Goal: Task Accomplishment & Management: Use online tool/utility

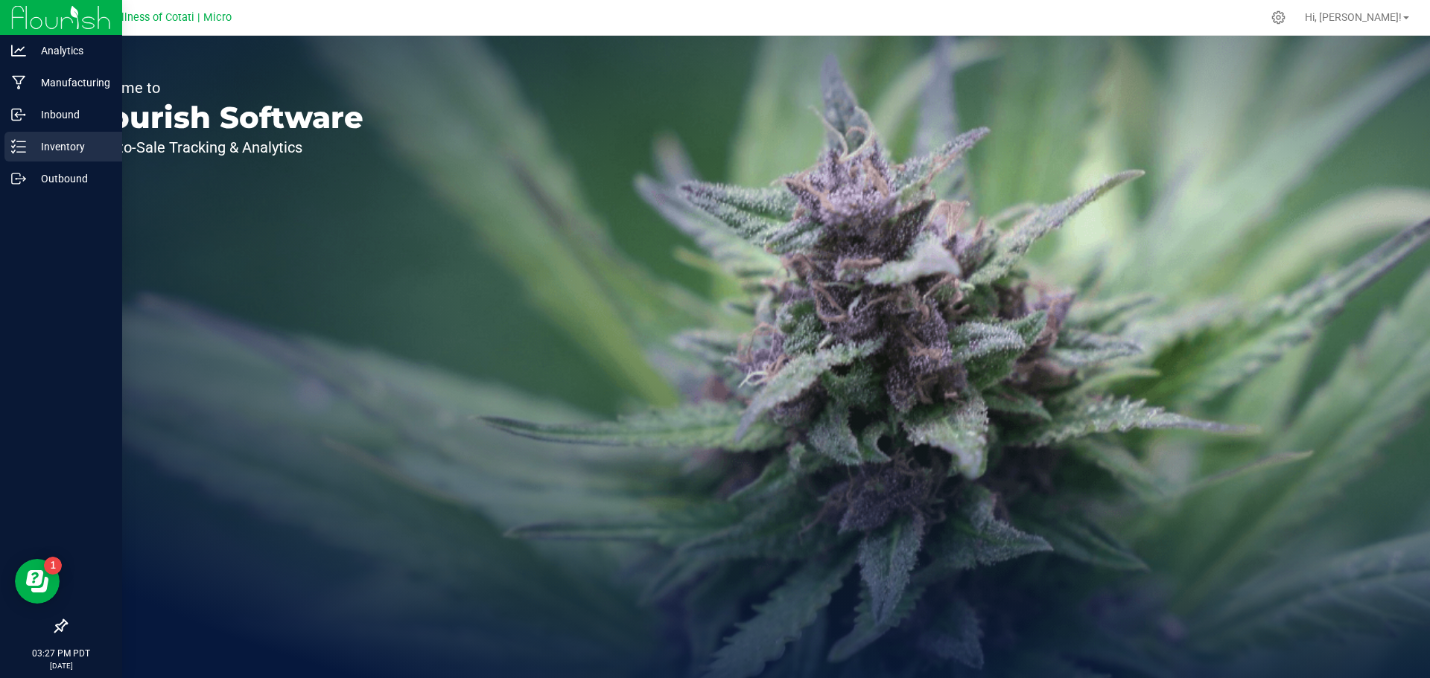
click at [60, 146] on p "Inventory" at bounding box center [70, 147] width 89 height 18
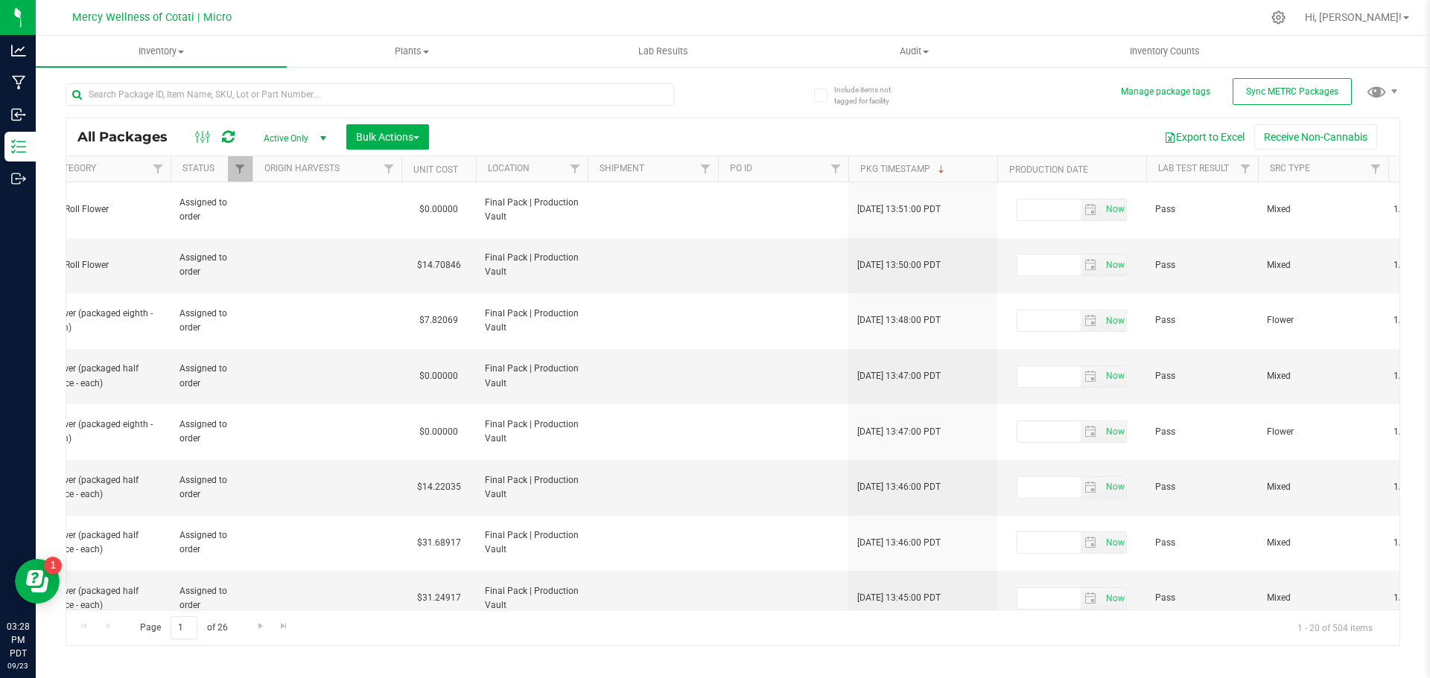
scroll to position [0, 2348]
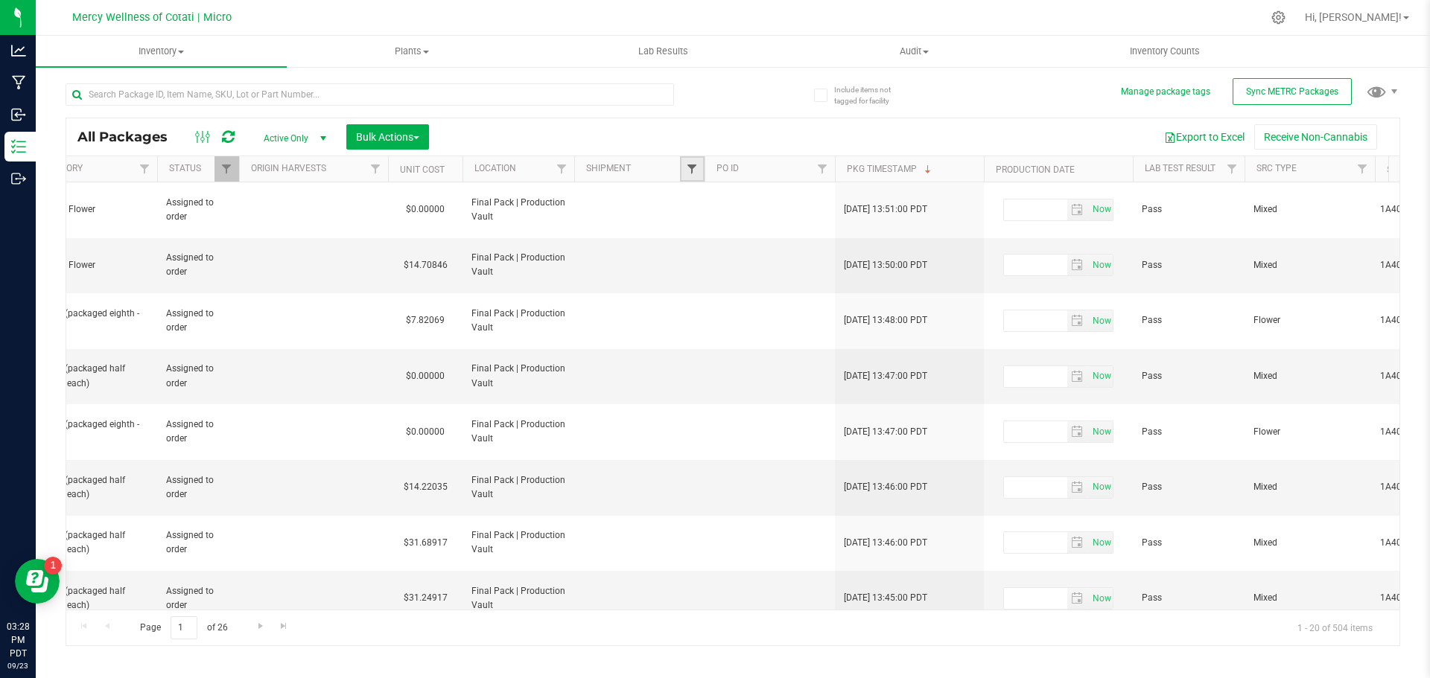
click at [688, 175] on span "Filter" at bounding box center [692, 169] width 12 height 12
click at [663, 349] on td at bounding box center [639, 377] width 130 height 56
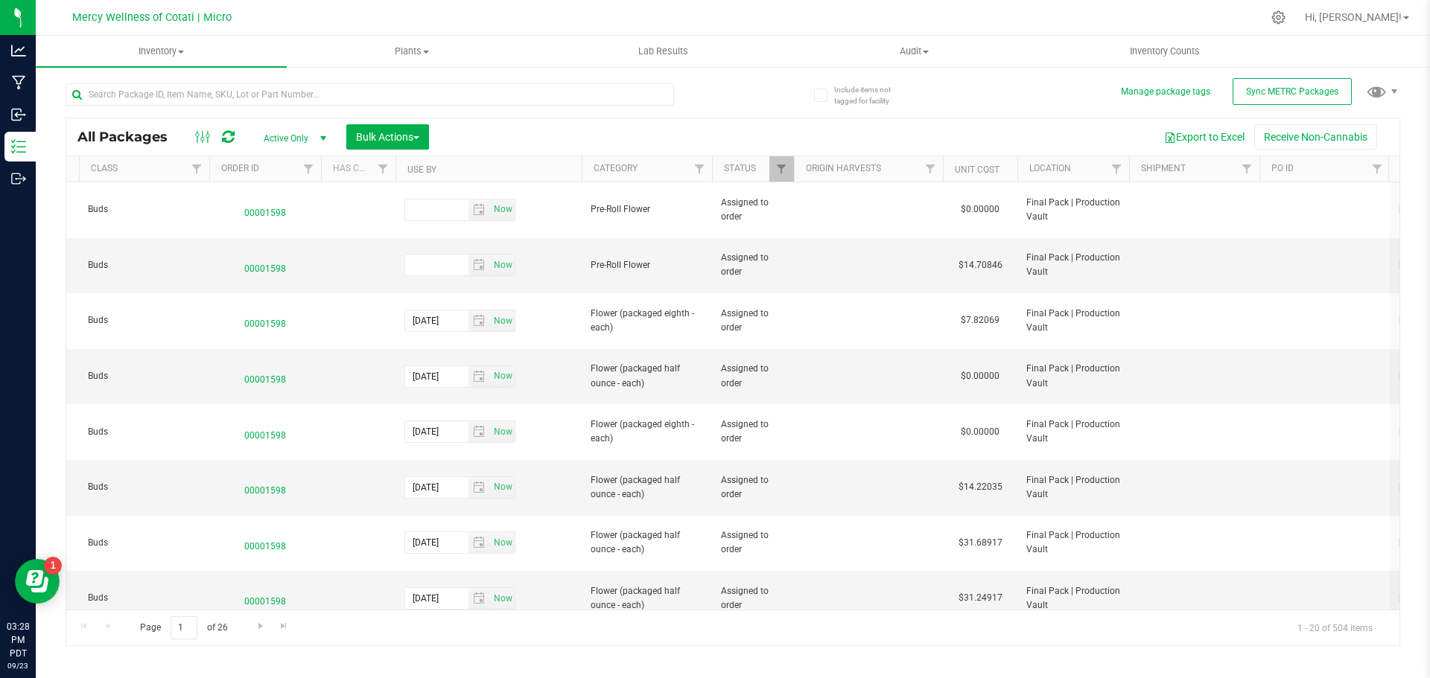
scroll to position [0, 0]
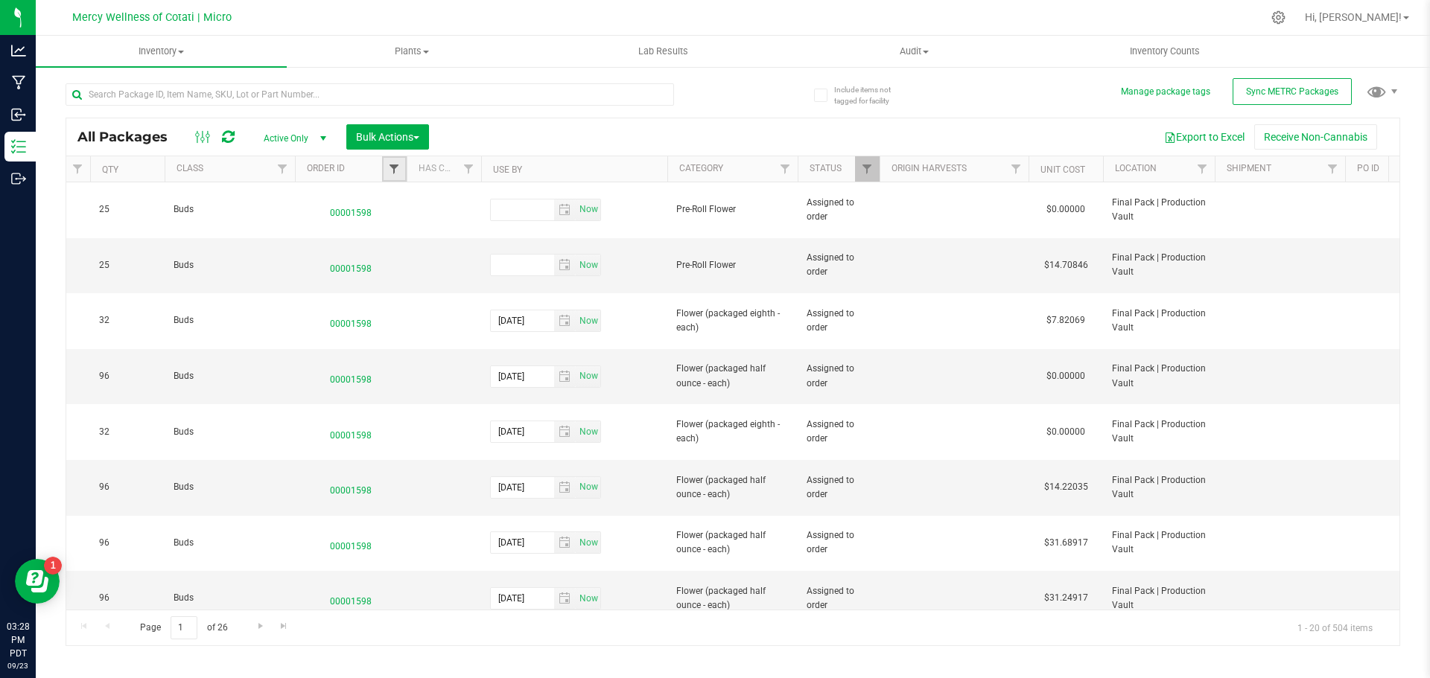
click at [395, 166] on span "Filter" at bounding box center [394, 169] width 12 height 12
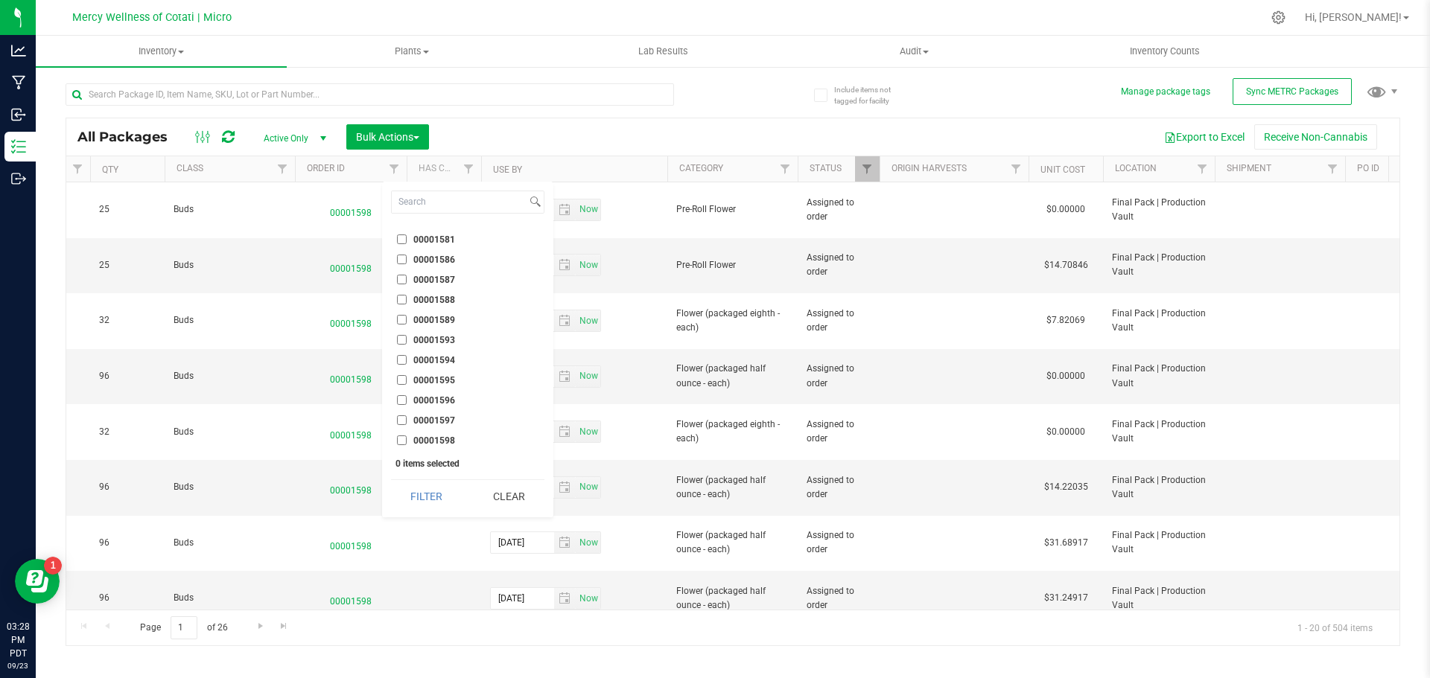
click at [399, 436] on input "00001598" at bounding box center [402, 441] width 10 height 10
checkbox input "true"
click at [398, 419] on input "00001597" at bounding box center [402, 421] width 10 height 10
checkbox input "true"
click at [426, 497] on button "Filter" at bounding box center [426, 496] width 71 height 33
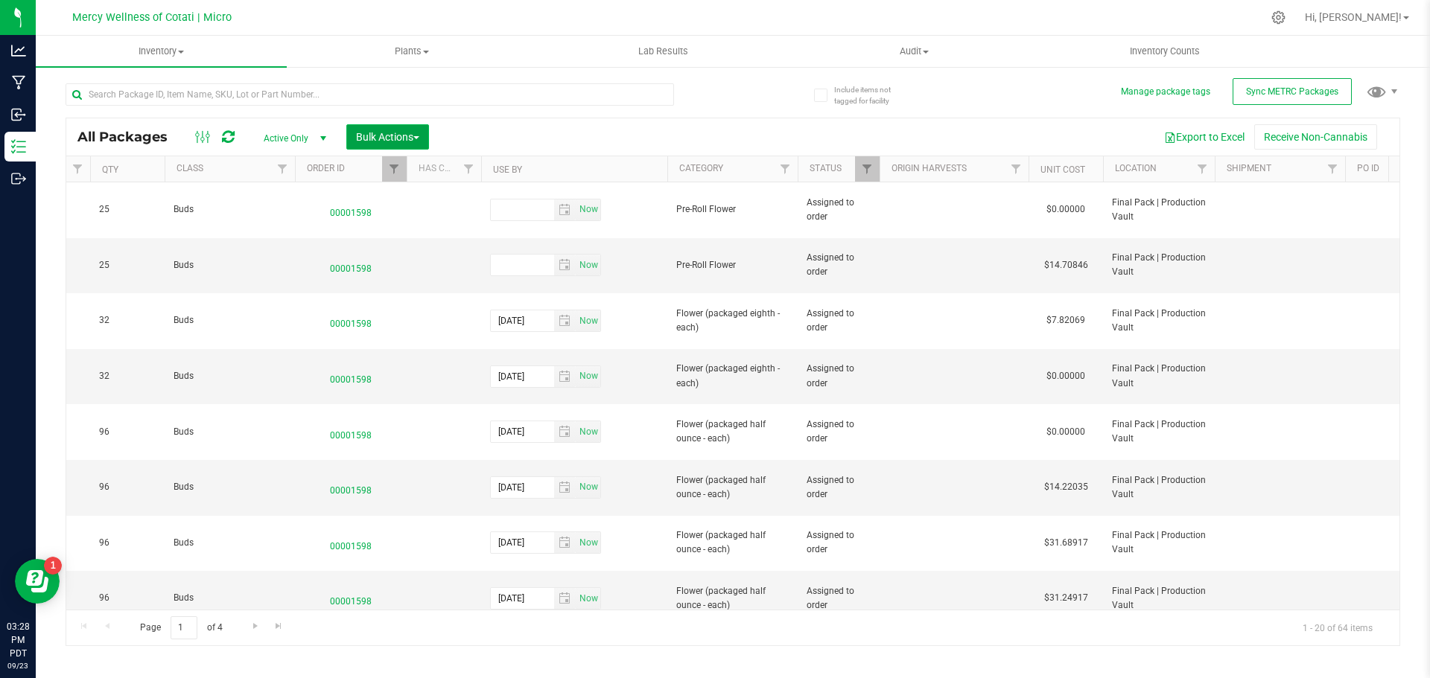
click at [382, 138] on span "Bulk Actions" at bounding box center [387, 137] width 63 height 12
click at [387, 255] on span "Locate packages" at bounding box center [392, 253] width 75 height 12
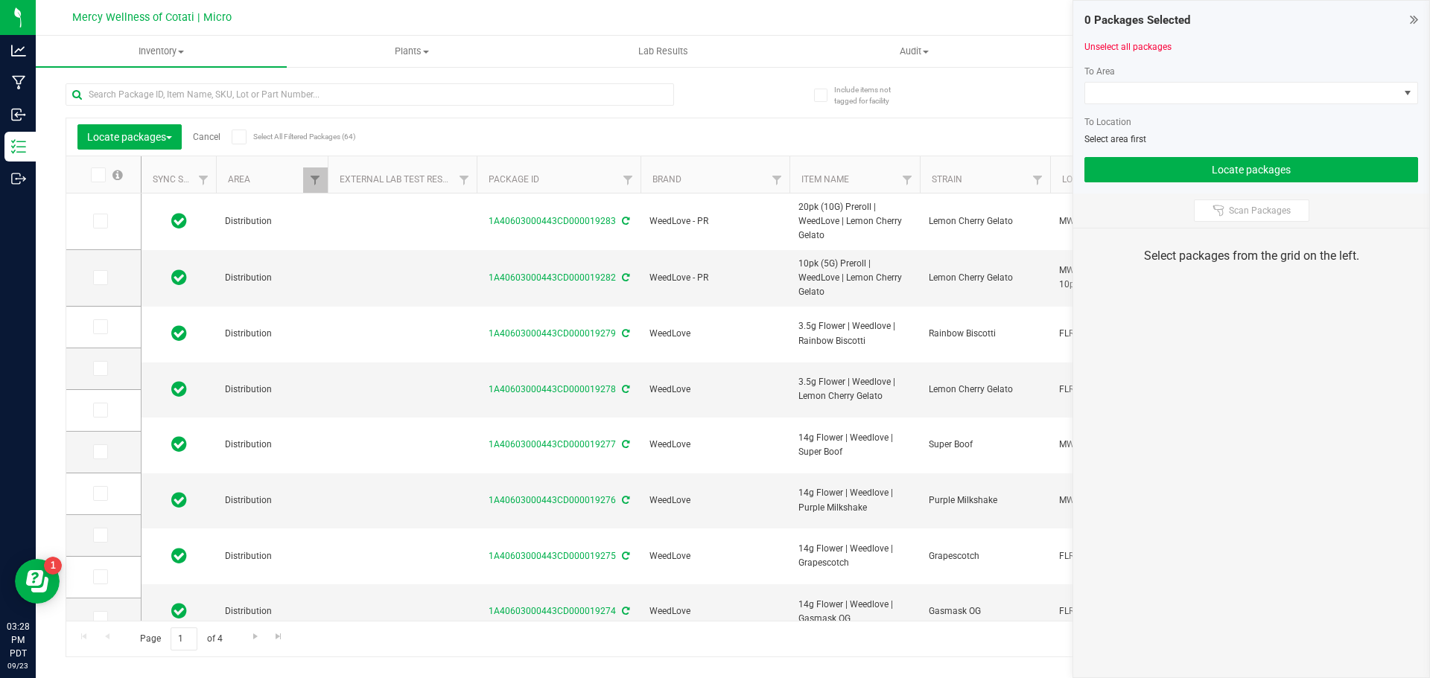
click at [242, 137] on icon at bounding box center [239, 137] width 10 height 0
click at [0, 0] on input "Select All Filtered Packages (64)" at bounding box center [0, 0] width 0 height 0
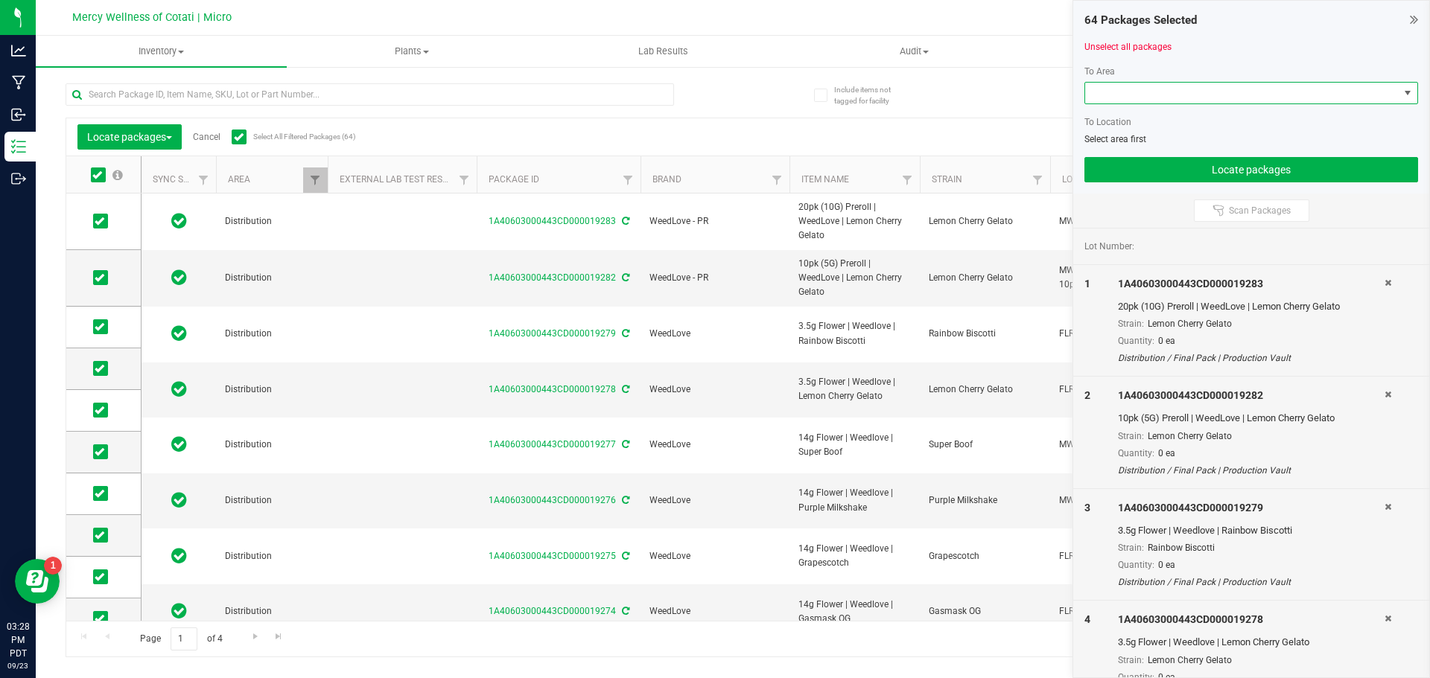
click at [1126, 94] on span at bounding box center [1242, 93] width 314 height 21
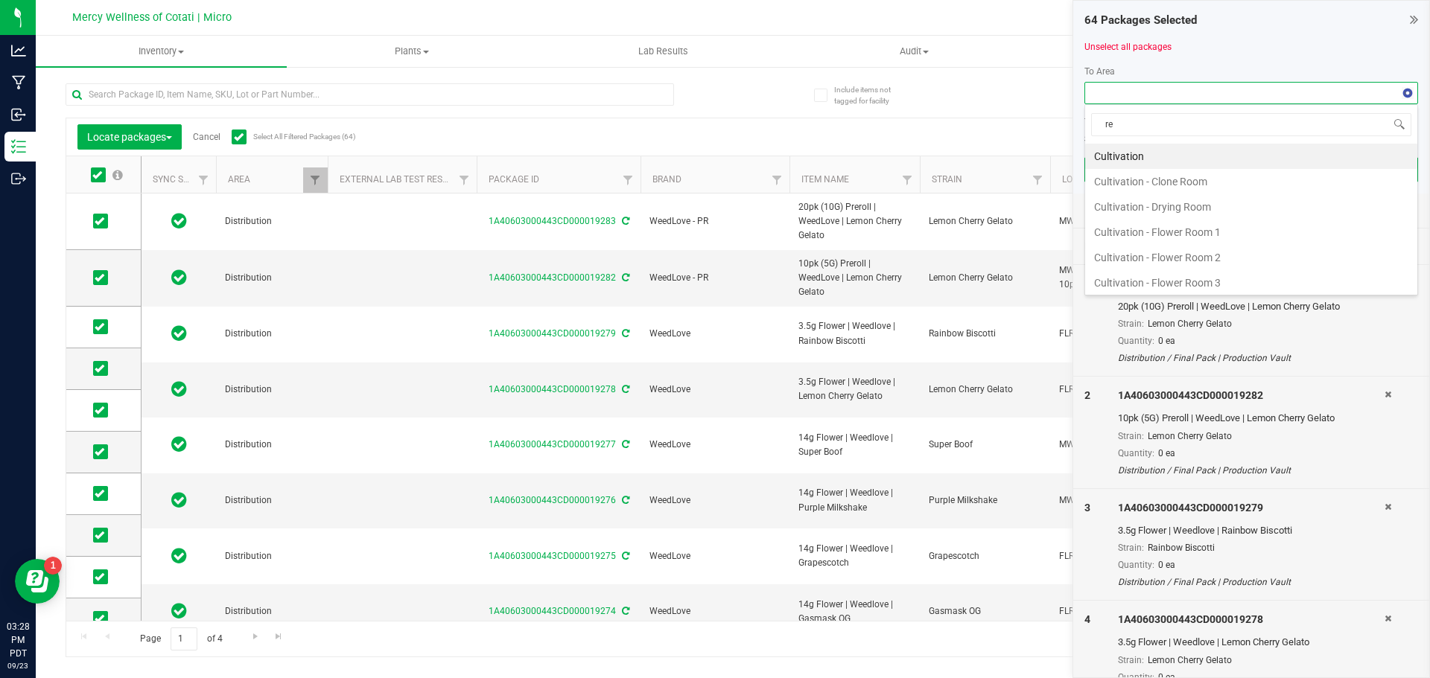
type input "ret"
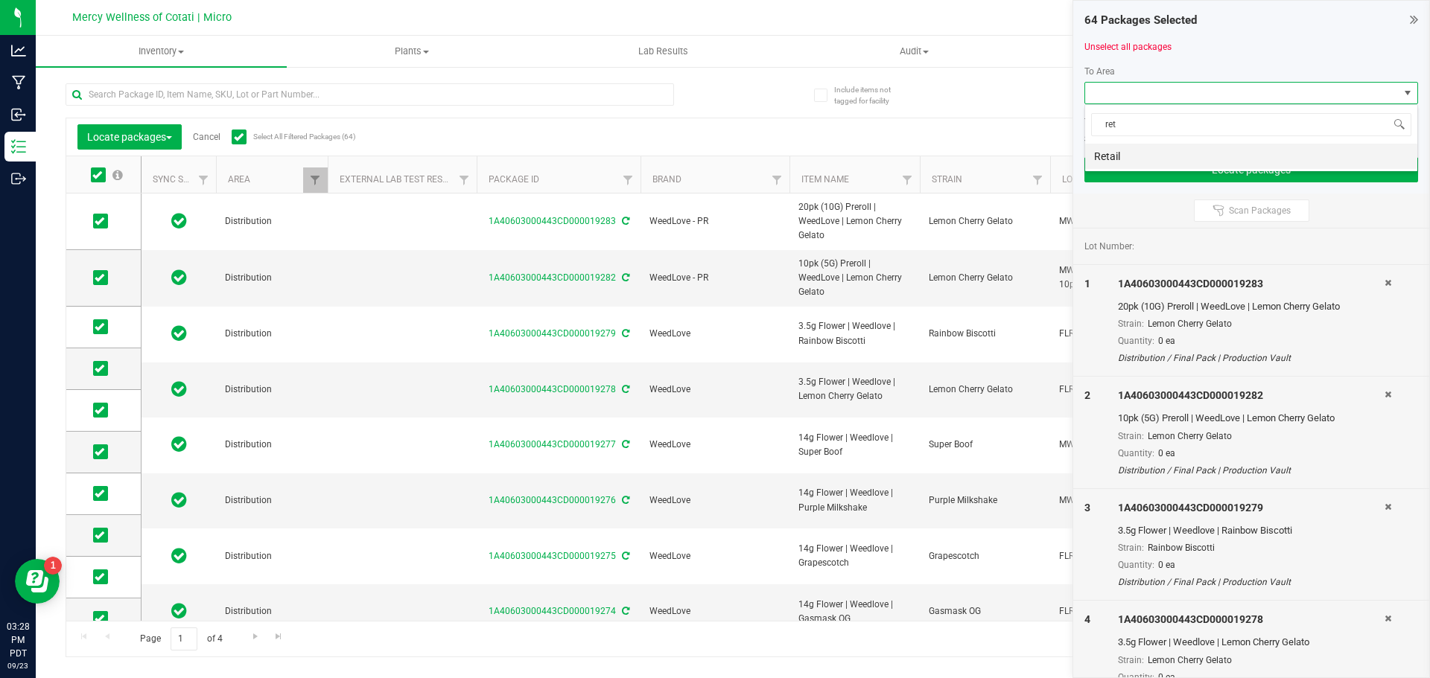
click at [1157, 155] on li "Retail" at bounding box center [1251, 156] width 332 height 25
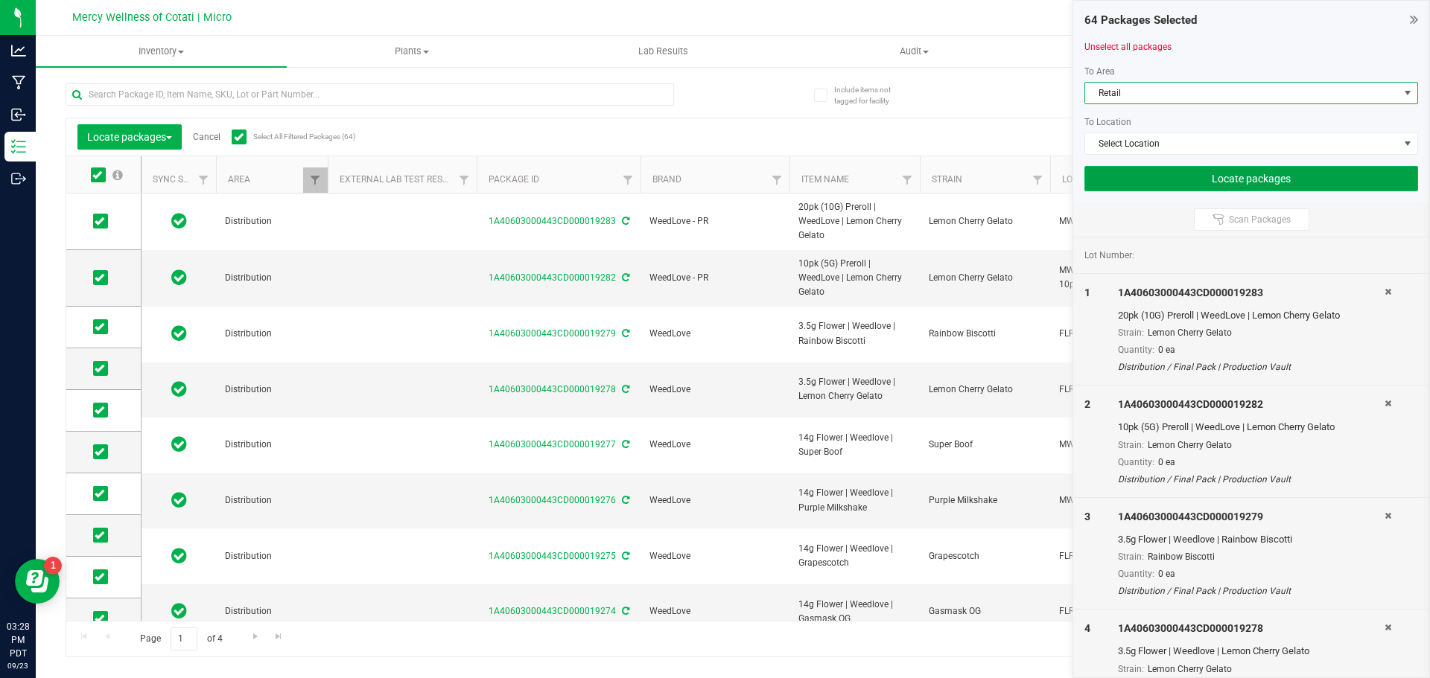
click at [1233, 179] on button "Locate packages" at bounding box center [1251, 178] width 334 height 25
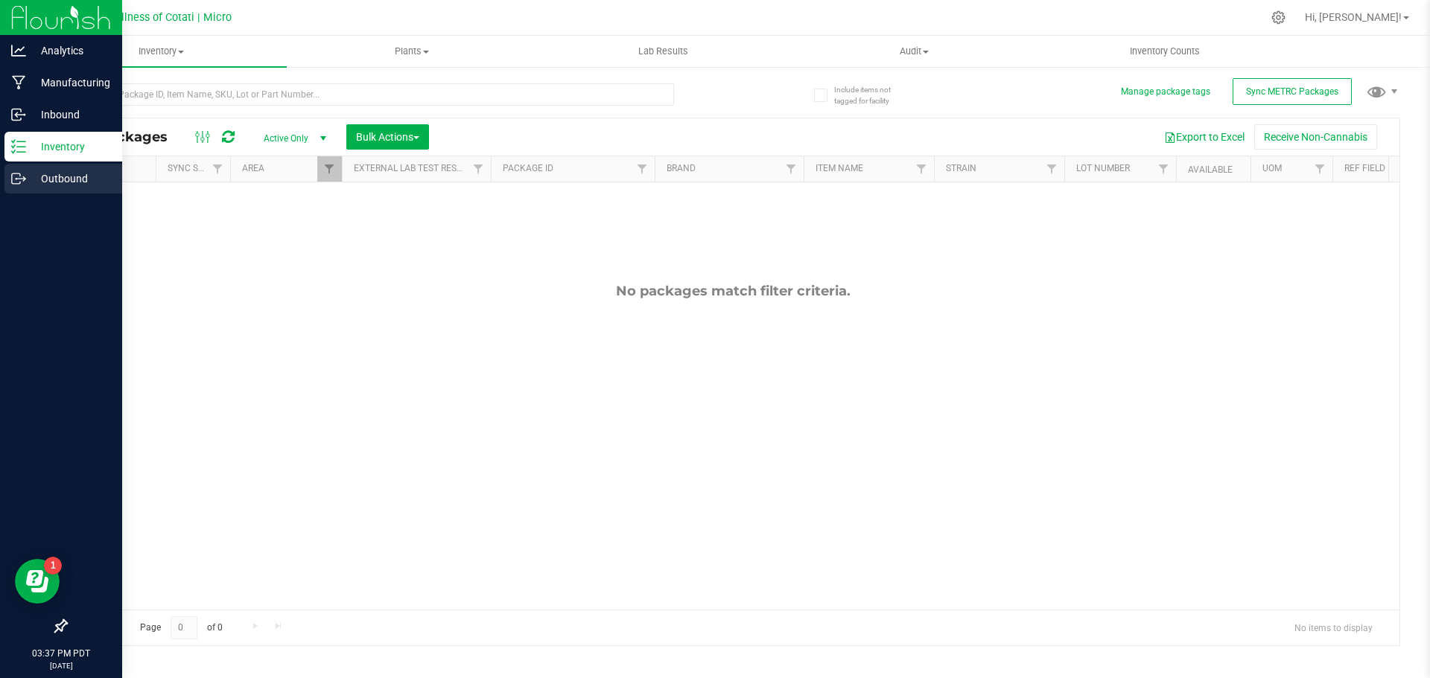
click at [44, 174] on p "Outbound" at bounding box center [70, 179] width 89 height 18
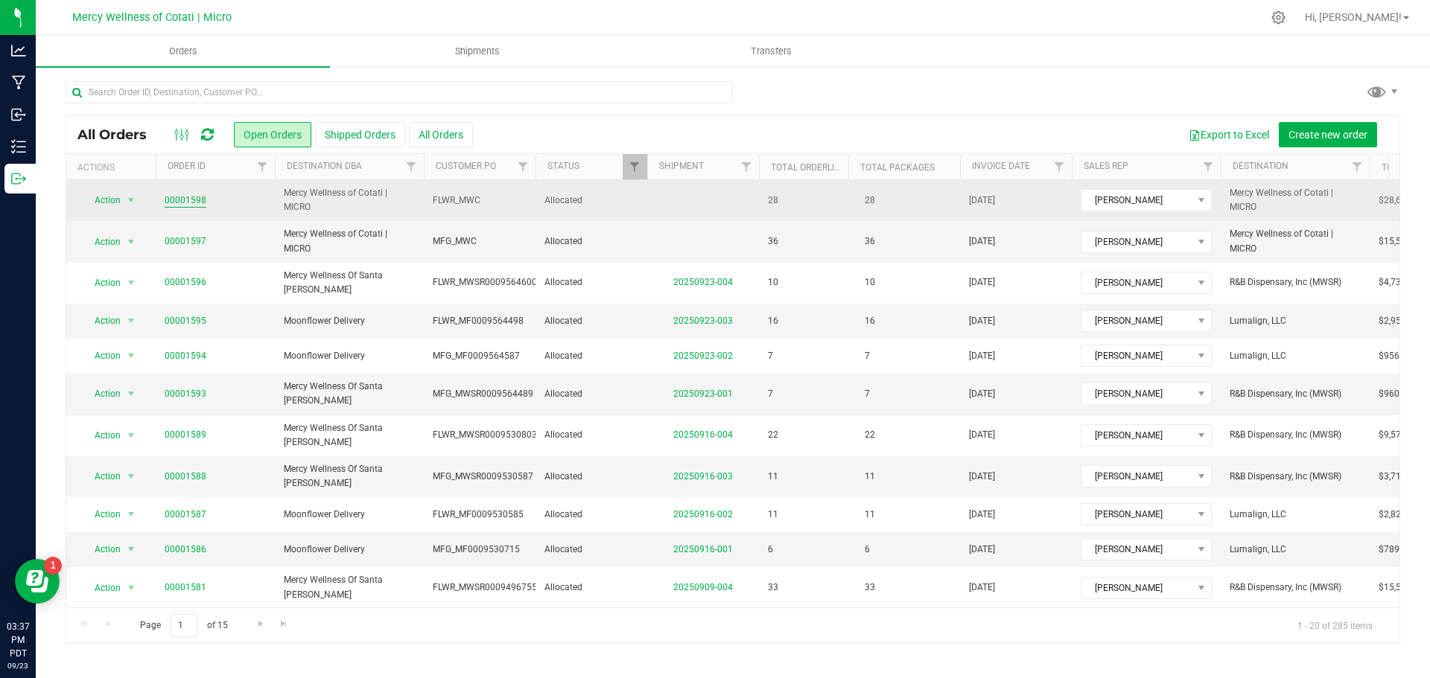
click at [179, 196] on link "00001598" at bounding box center [186, 201] width 42 height 14
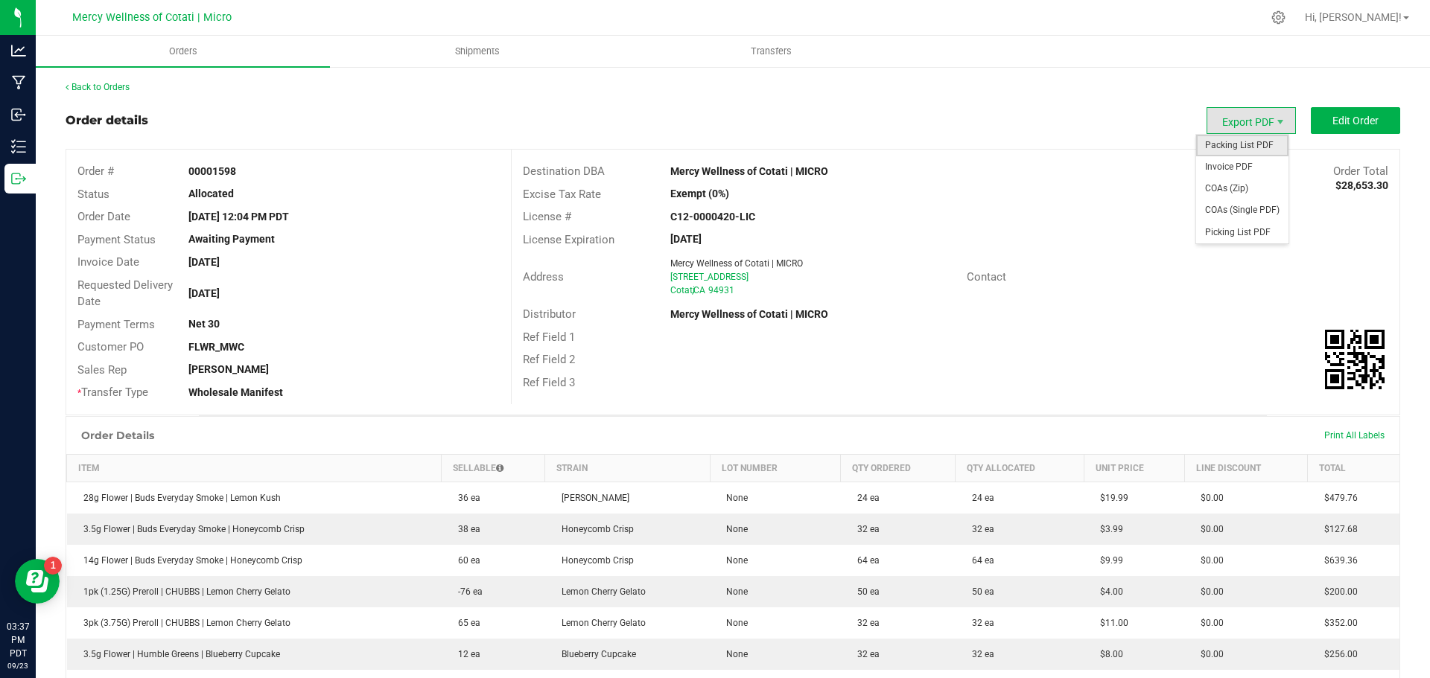
click at [1239, 146] on span "Packing List PDF" at bounding box center [1242, 146] width 92 height 22
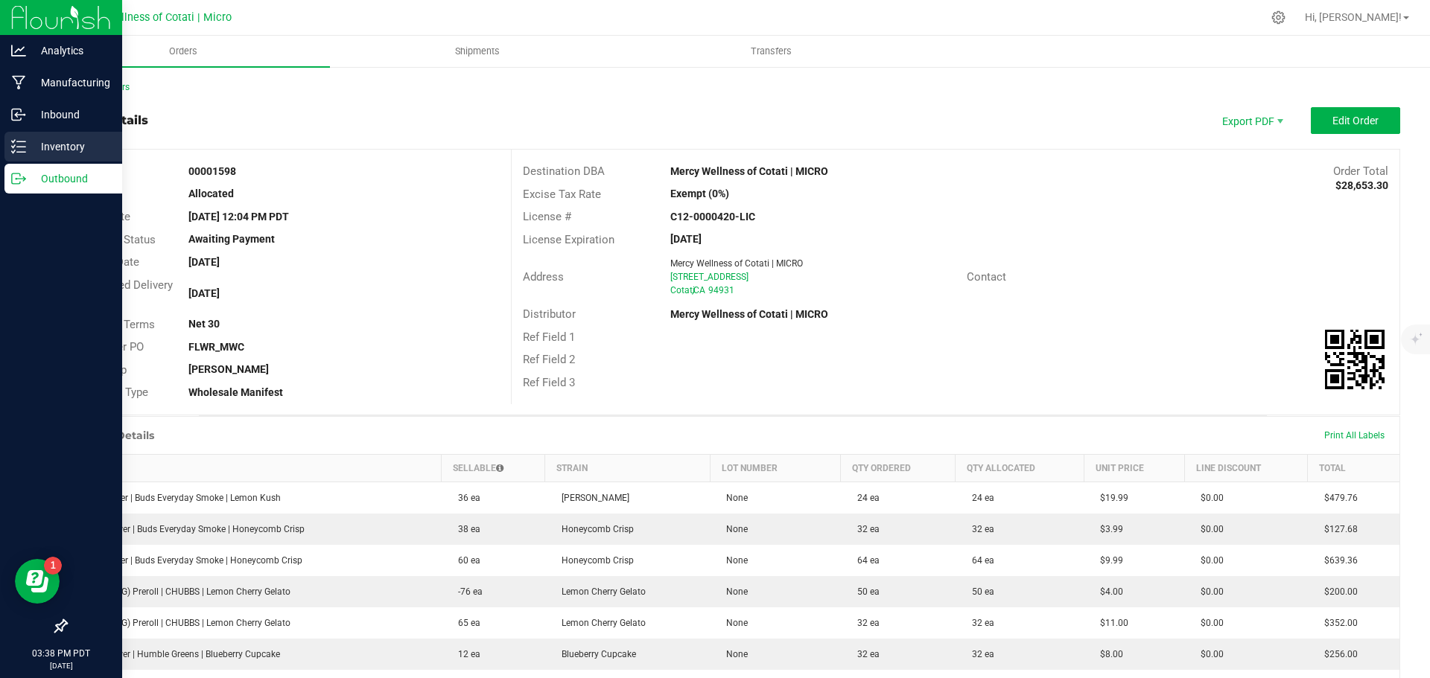
click at [74, 144] on p "Inventory" at bounding box center [70, 147] width 89 height 18
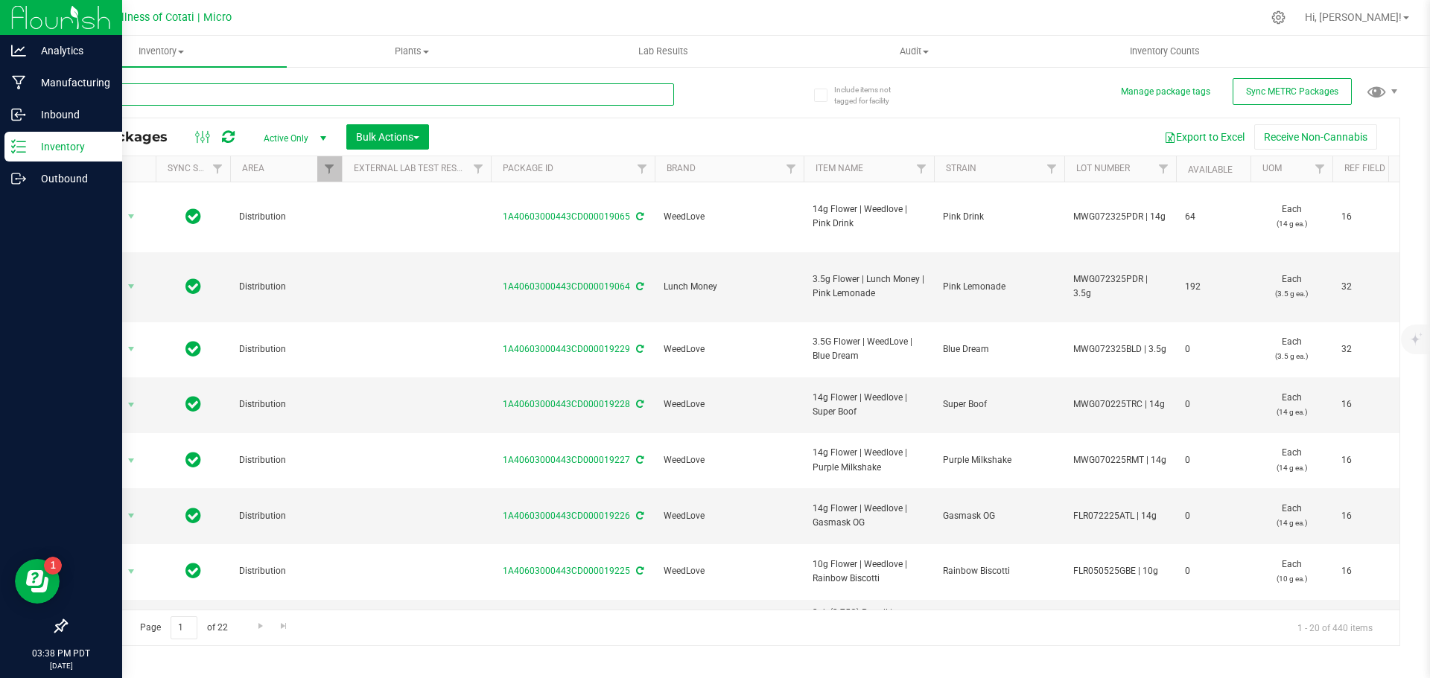
click at [170, 98] on input "text" at bounding box center [370, 94] width 608 height 22
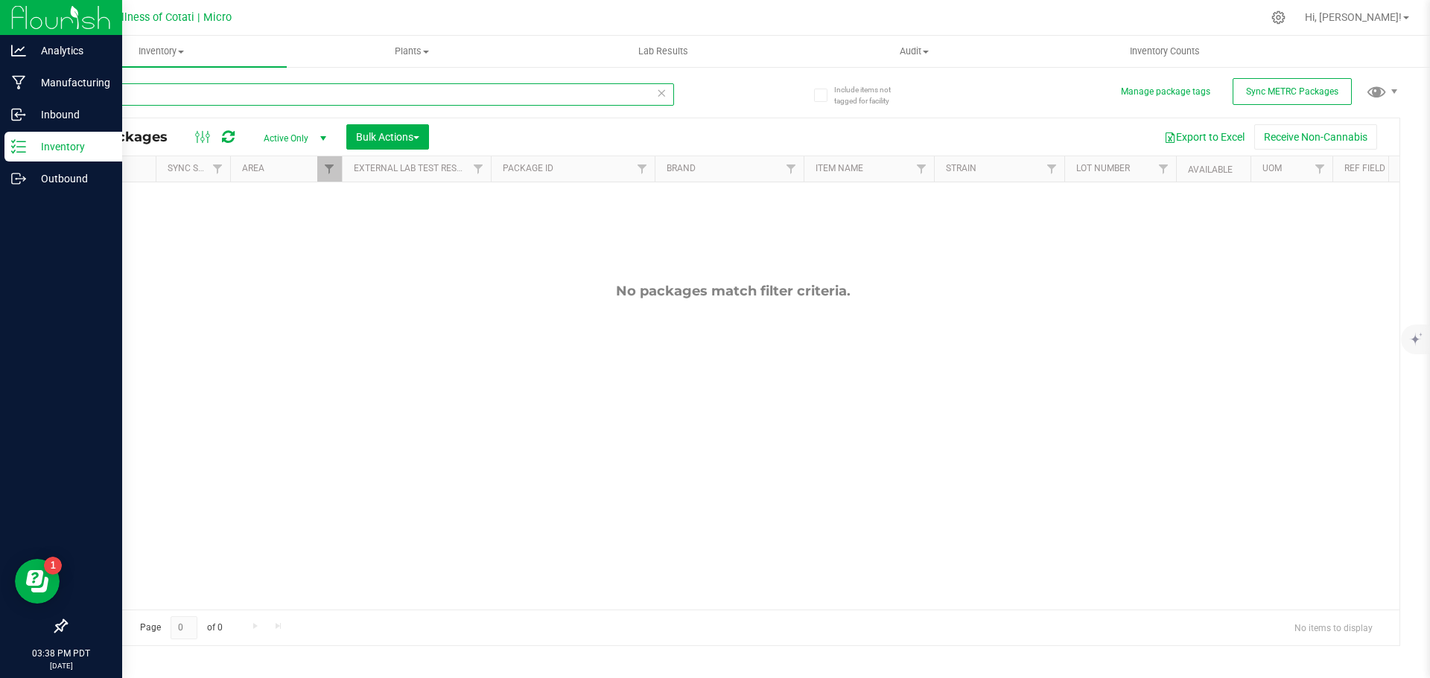
click at [142, 100] on input "18762" at bounding box center [370, 94] width 608 height 22
type input "18842"
